Goal: Task Accomplishment & Management: Use online tool/utility

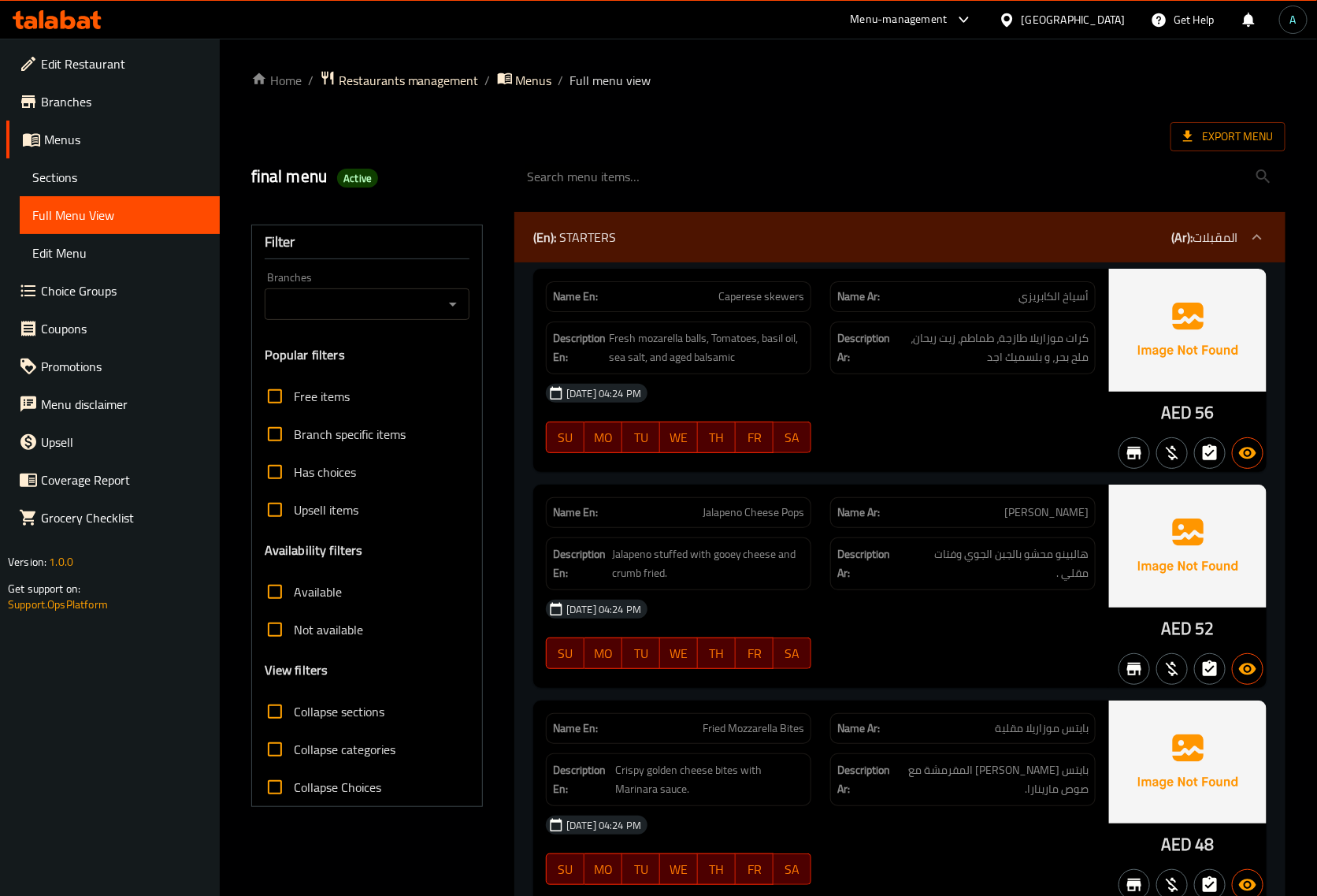
click at [52, 17] on icon at bounding box center [52, 22] width 14 height 14
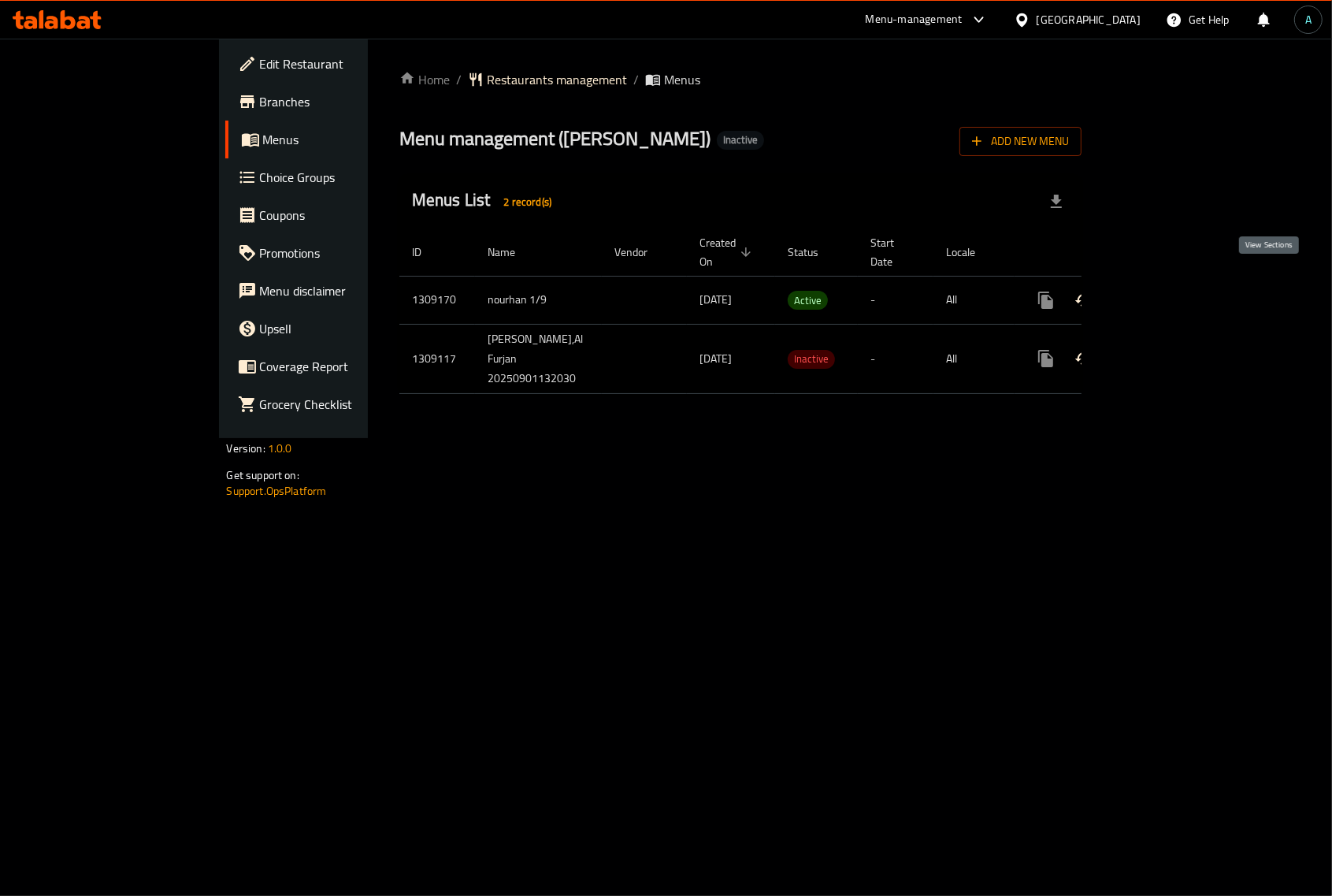
click at [1167, 293] on icon "enhanced table" at bounding box center [1159, 300] width 15 height 15
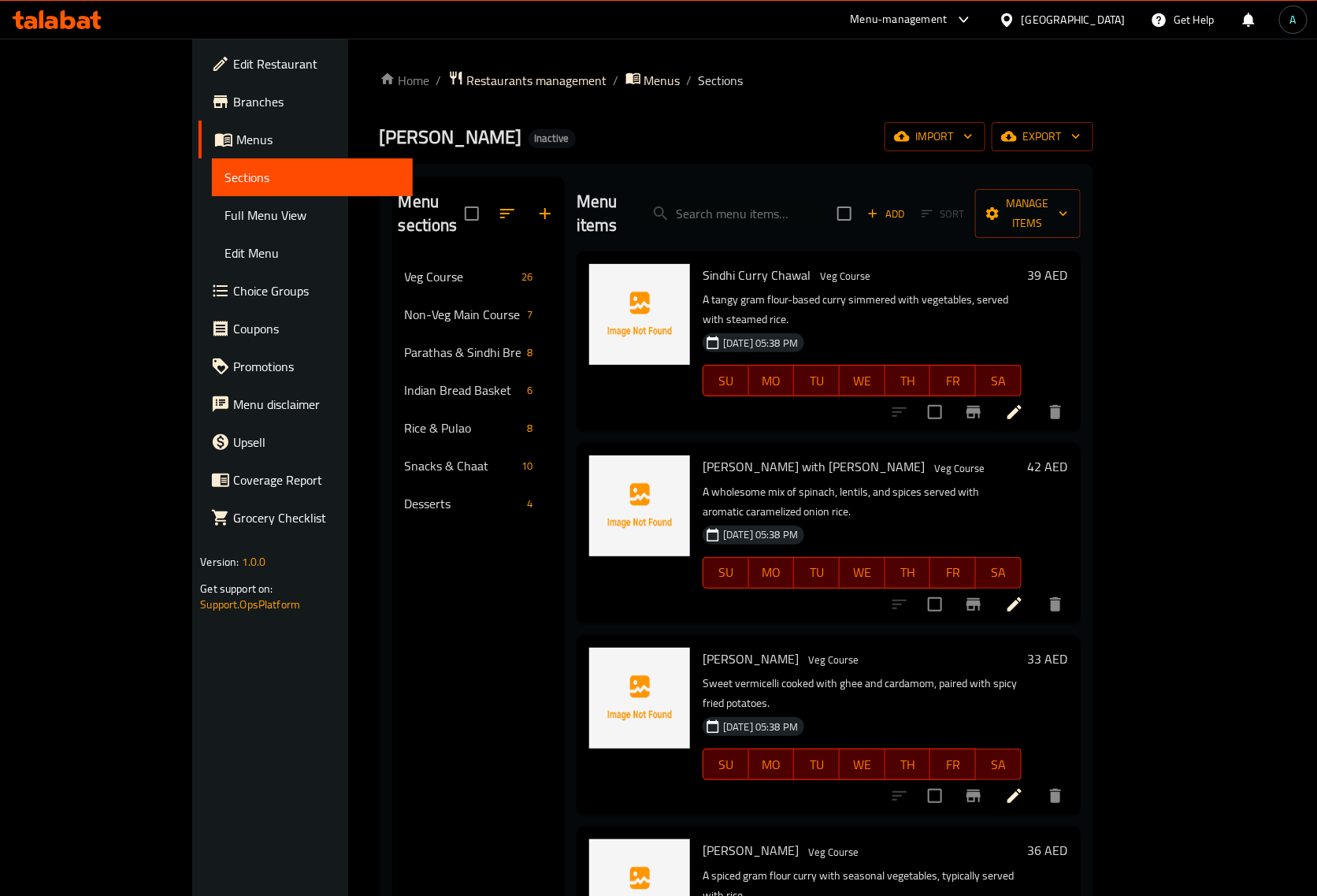
click at [530, 175] on div "Menu sections Veg Course 26 Non-Veg Main Course 7 Parathas & Sindhi Breads 8 In…" at bounding box center [736, 624] width 714 height 921
click at [224, 206] on span "Full Menu View" at bounding box center [311, 214] width 174 height 19
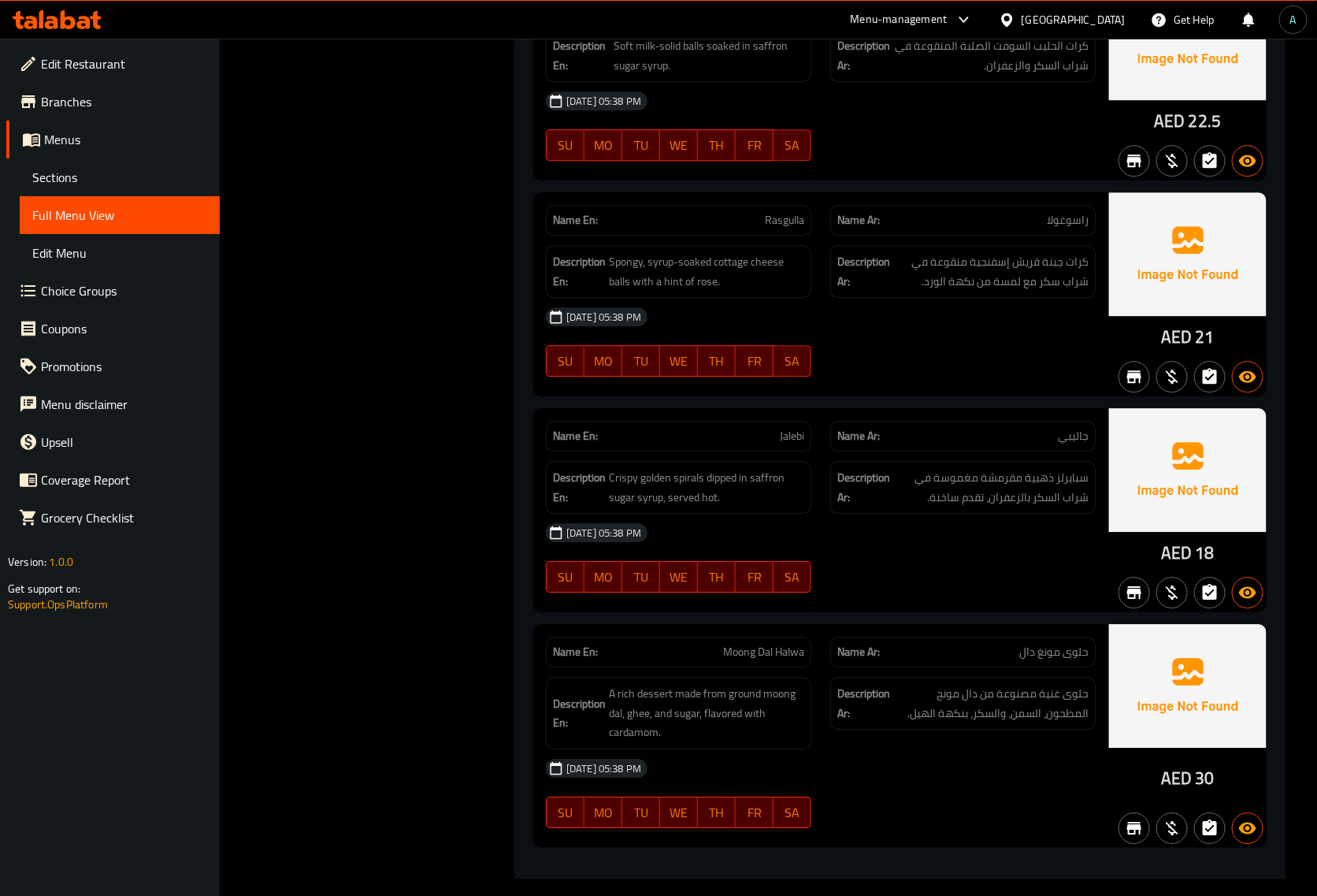
scroll to position [15083, 0]
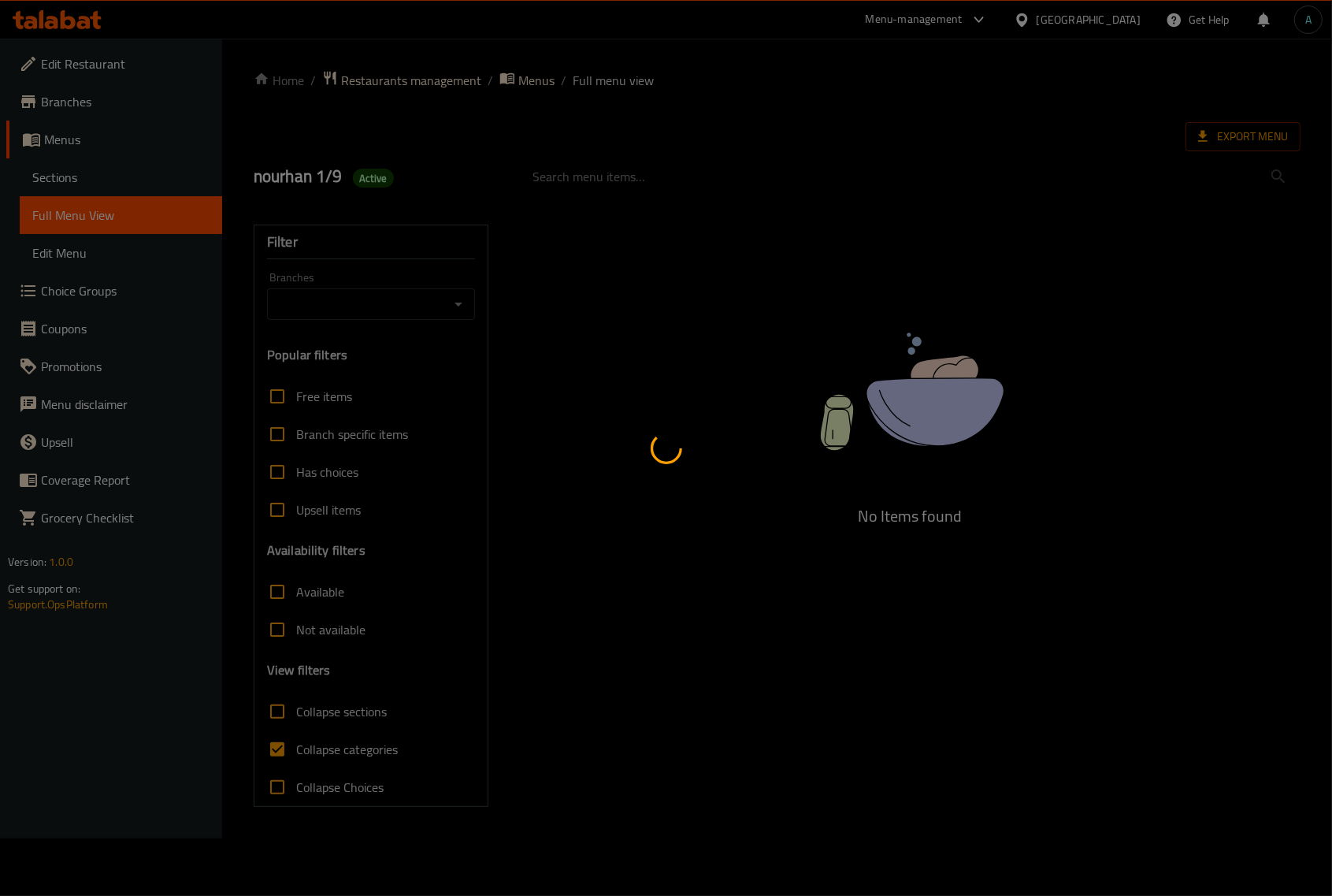
click at [310, 746] on div at bounding box center [666, 448] width 1332 height 896
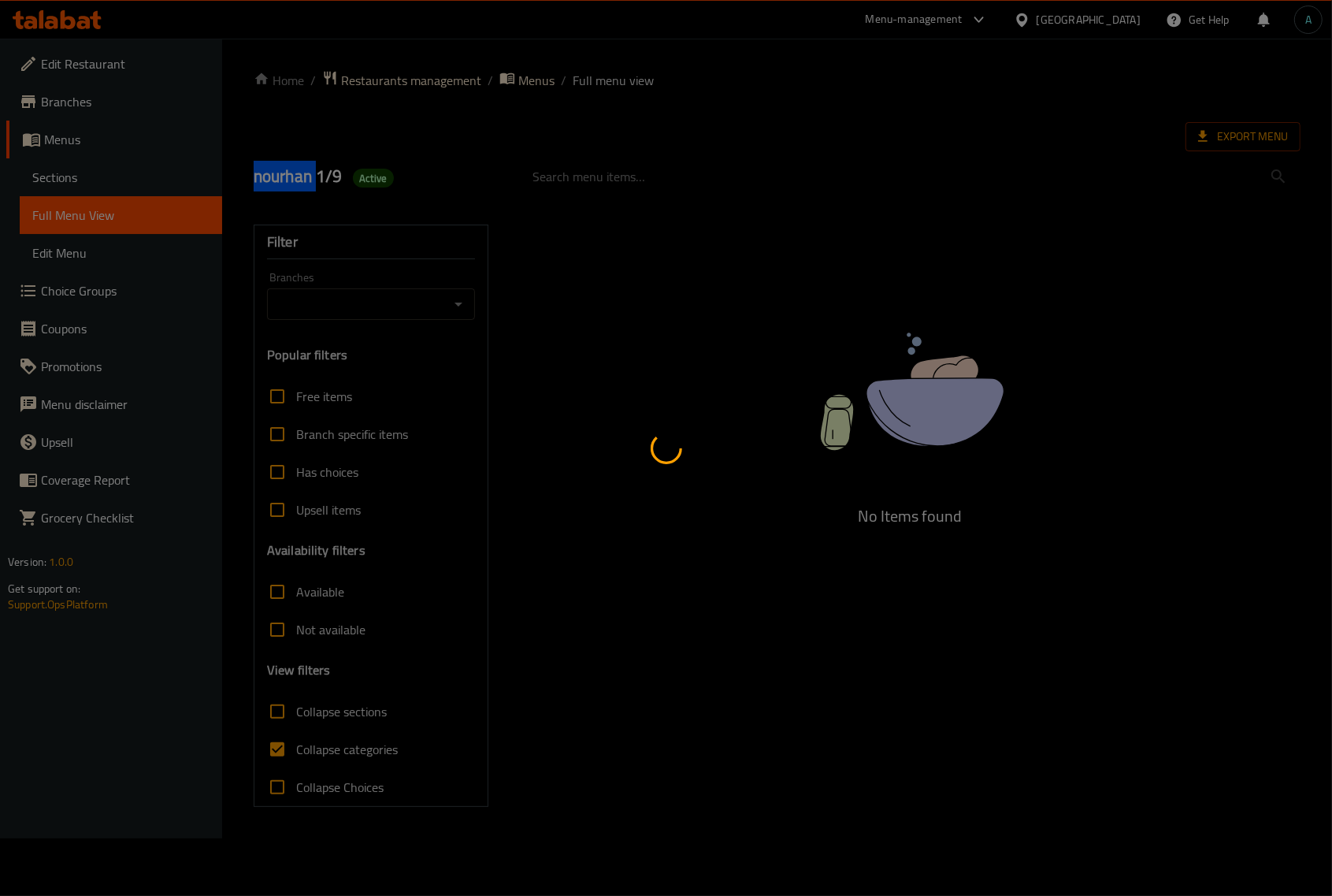
click at [310, 746] on div at bounding box center [666, 448] width 1332 height 896
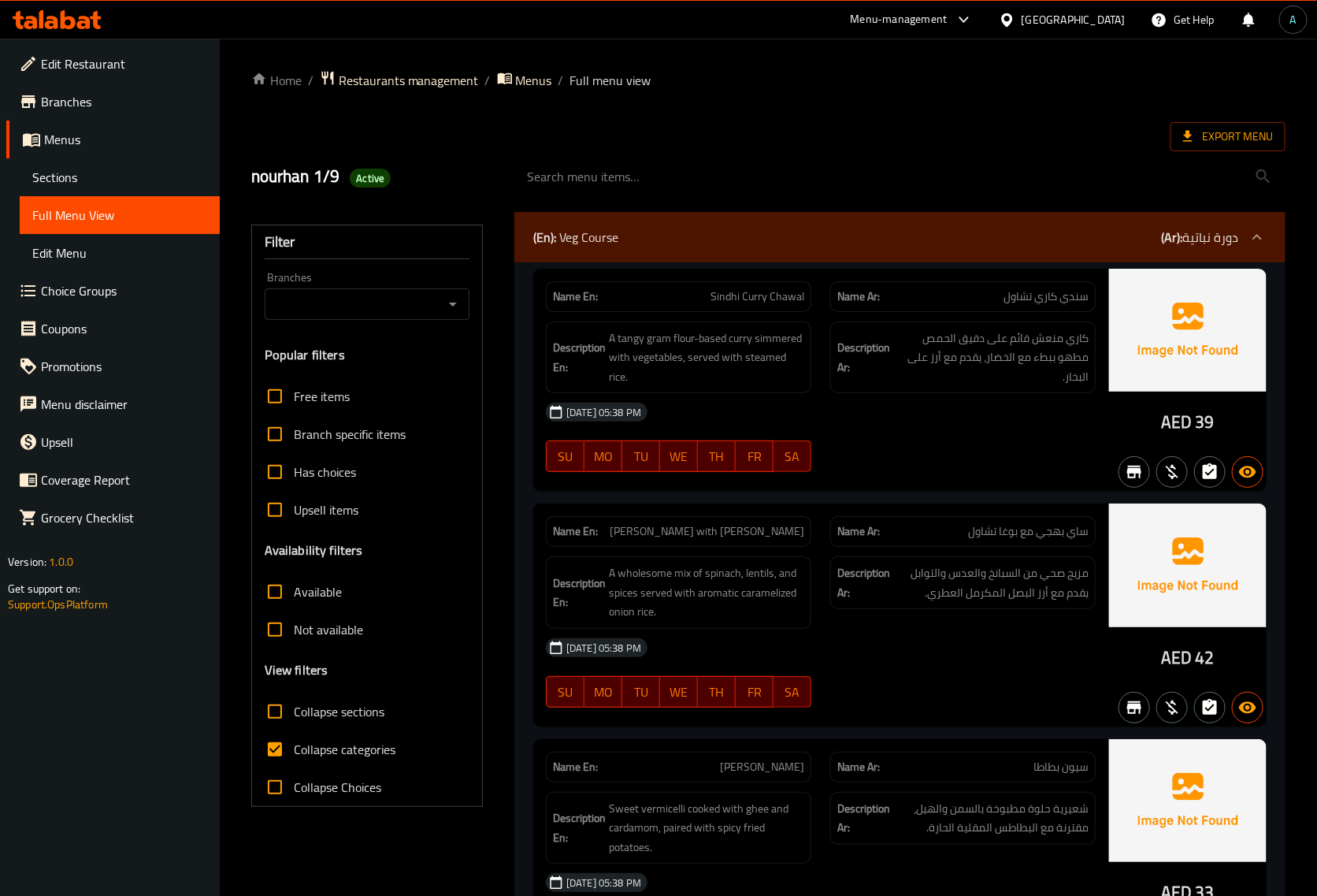
click at [310, 746] on span "Collapse categories" at bounding box center [344, 749] width 101 height 19
click at [293, 746] on input "Collapse categories" at bounding box center [275, 749] width 38 height 38
checkbox input "false"
click at [375, 182] on span "Active" at bounding box center [370, 177] width 41 height 15
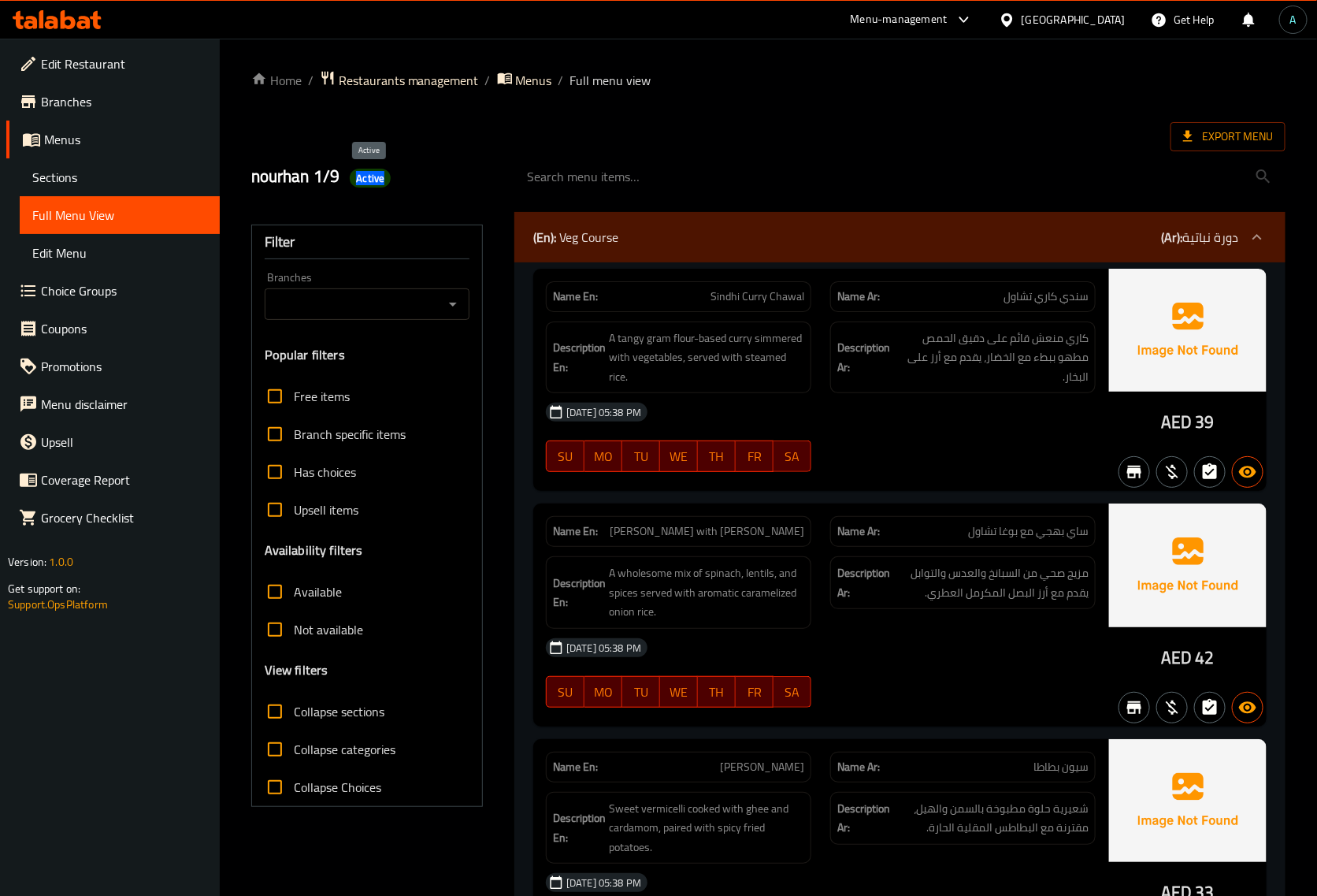
copy span "Active"
click at [1209, 137] on span "Export Menu" at bounding box center [1228, 136] width 90 height 19
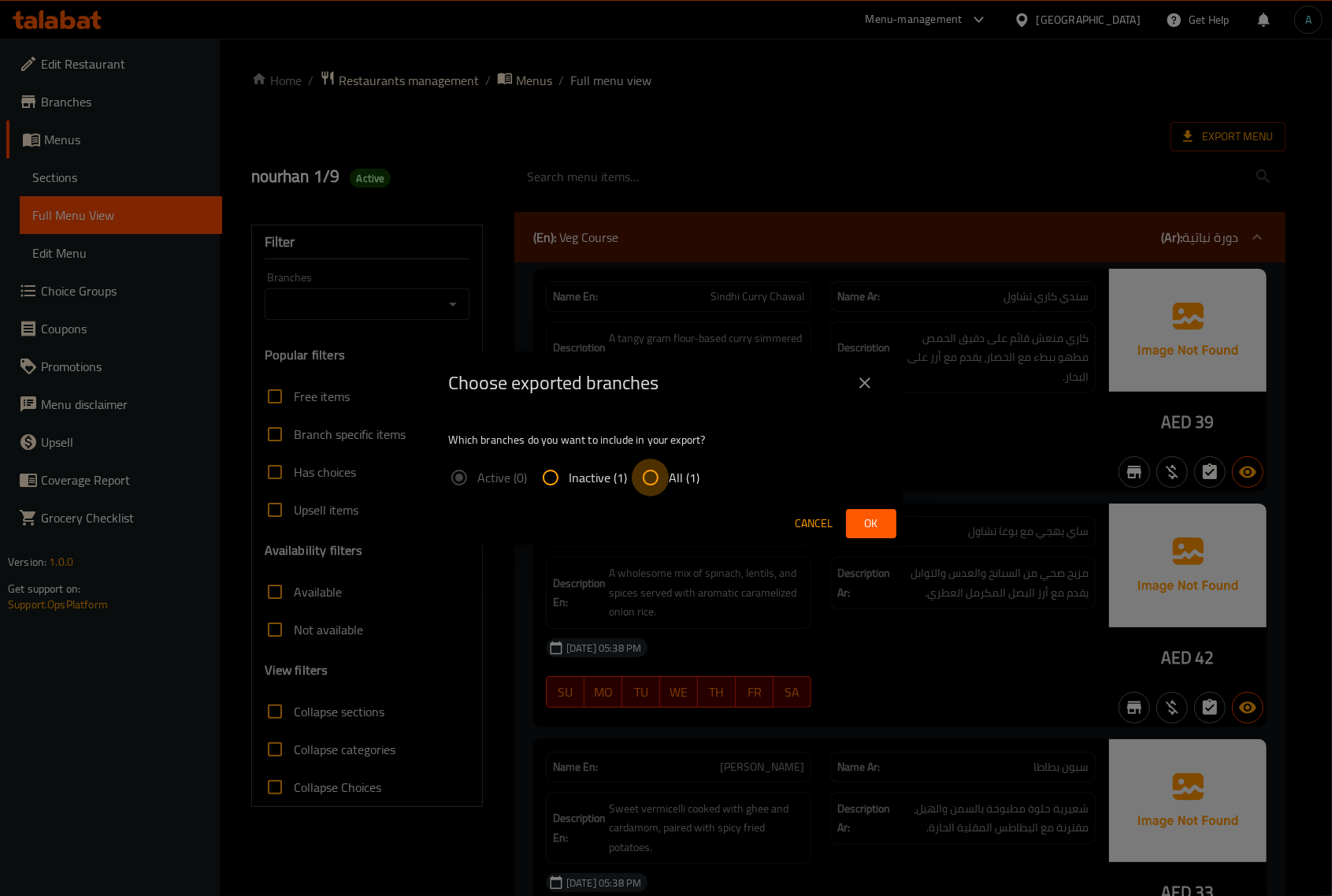
click at [645, 458] on input "All (1)" at bounding box center [650, 477] width 38 height 38
radio input "true"
click at [892, 530] on button "Ok" at bounding box center [872, 524] width 51 height 29
